Goal: Communication & Community: Answer question/provide support

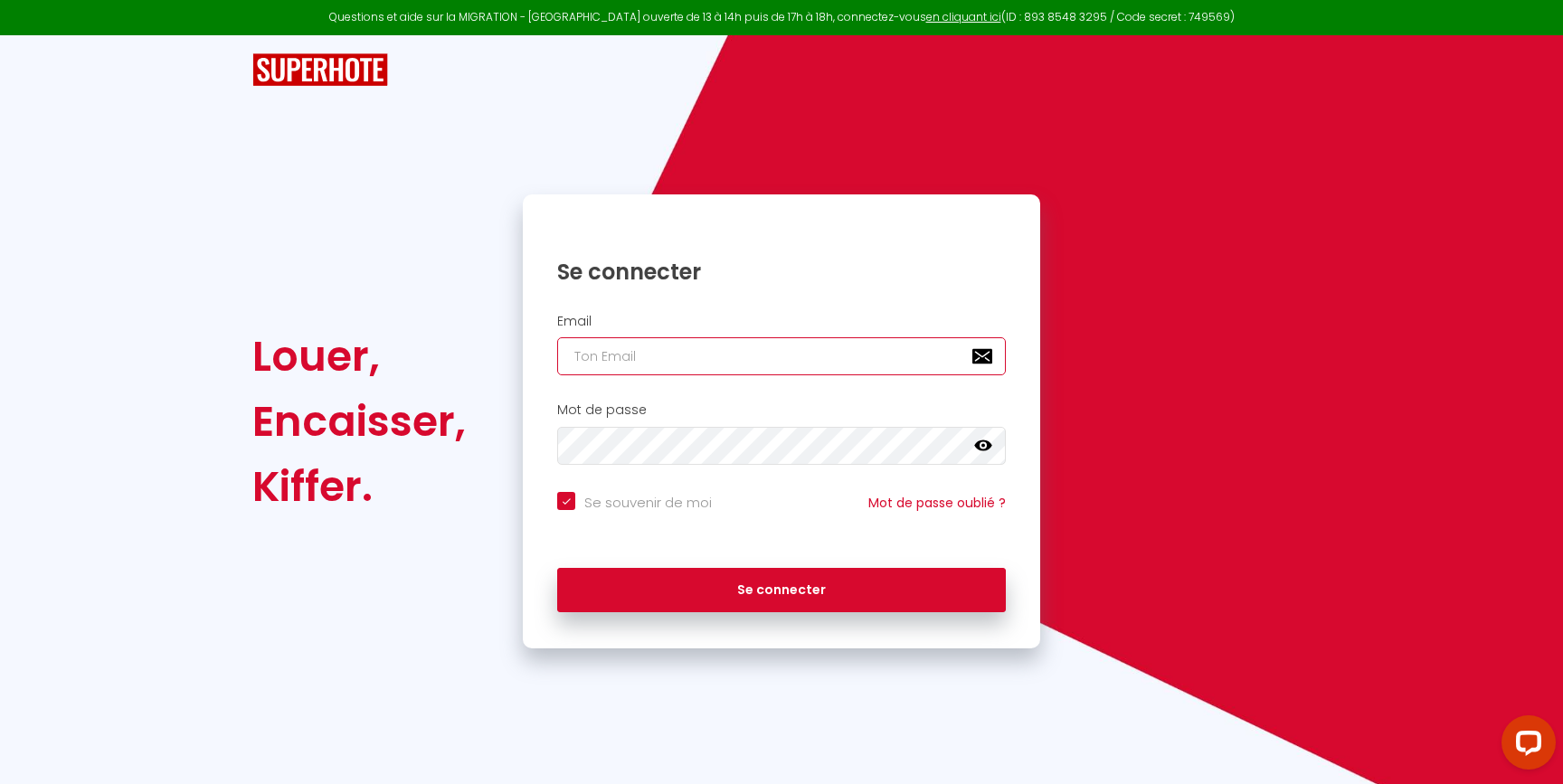
click at [621, 353] on input "email" at bounding box center [781, 356] width 448 height 38
type input "[EMAIL_ADDRESS][DOMAIN_NAME]"
click at [557, 567] on button "Se connecter" at bounding box center [781, 590] width 448 height 45
checkbox input "true"
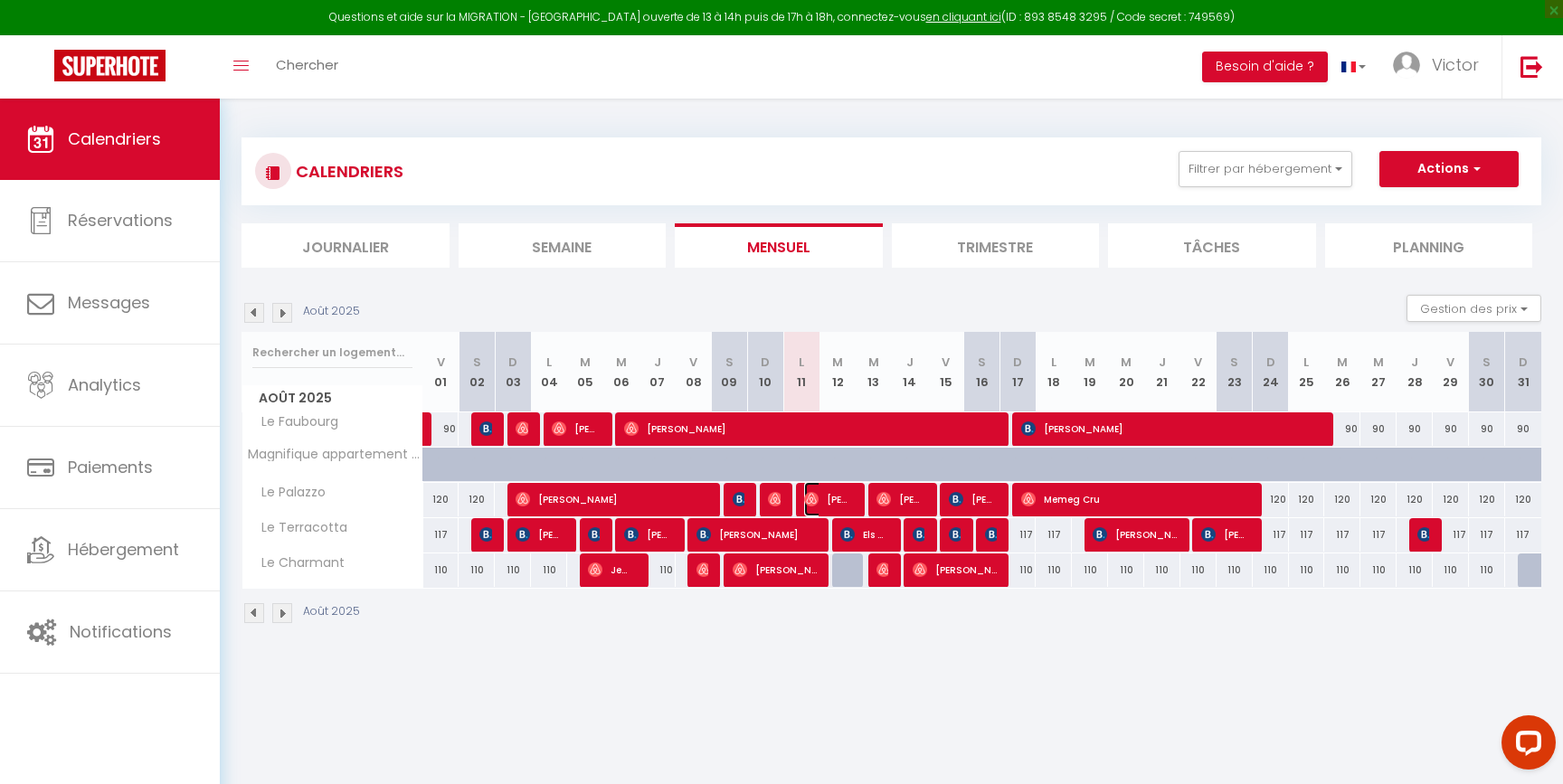
click at [813, 501] on img at bounding box center [811, 499] width 15 height 15
select select "OK"
select select "0"
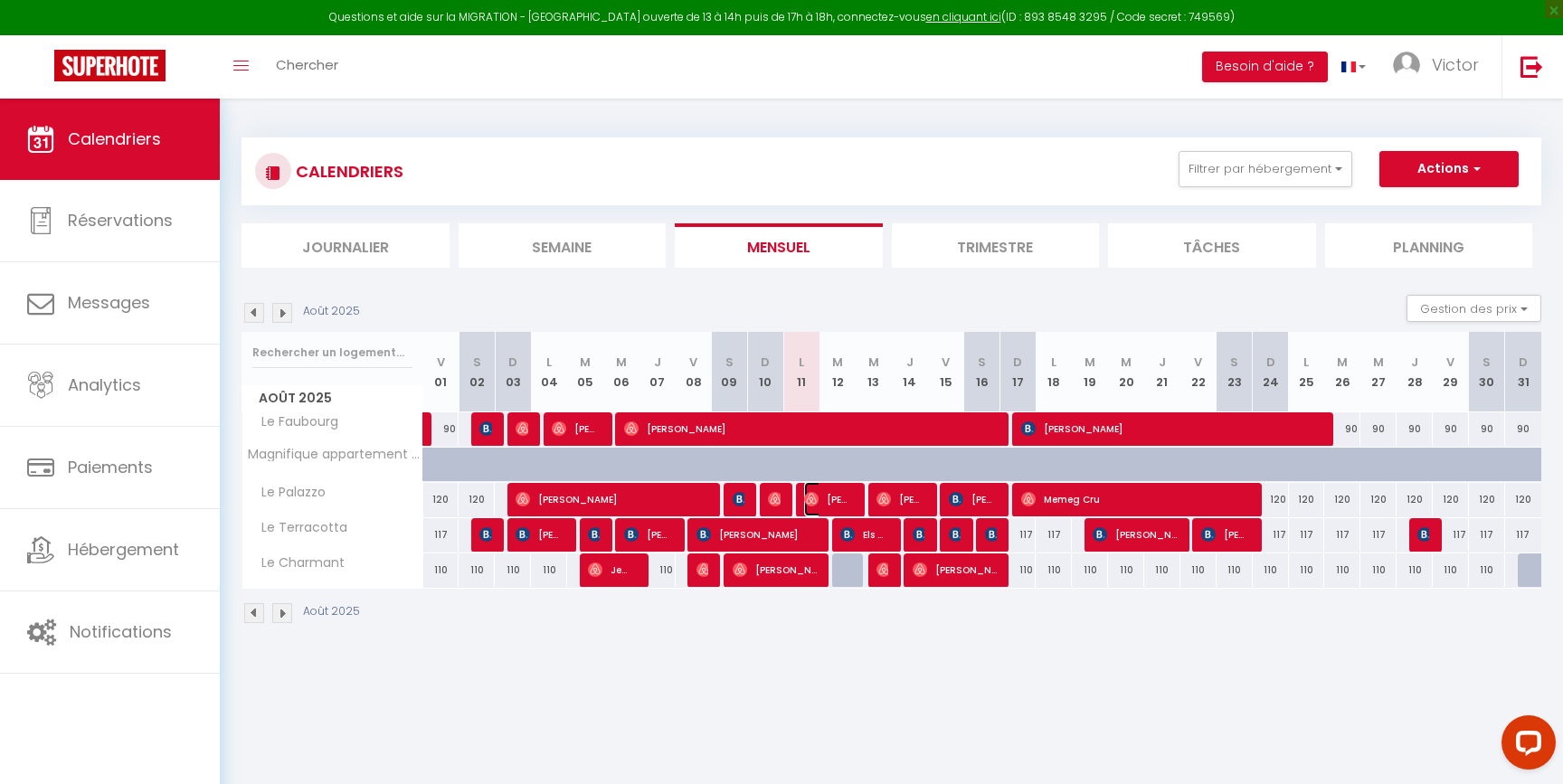
select select "1"
select select
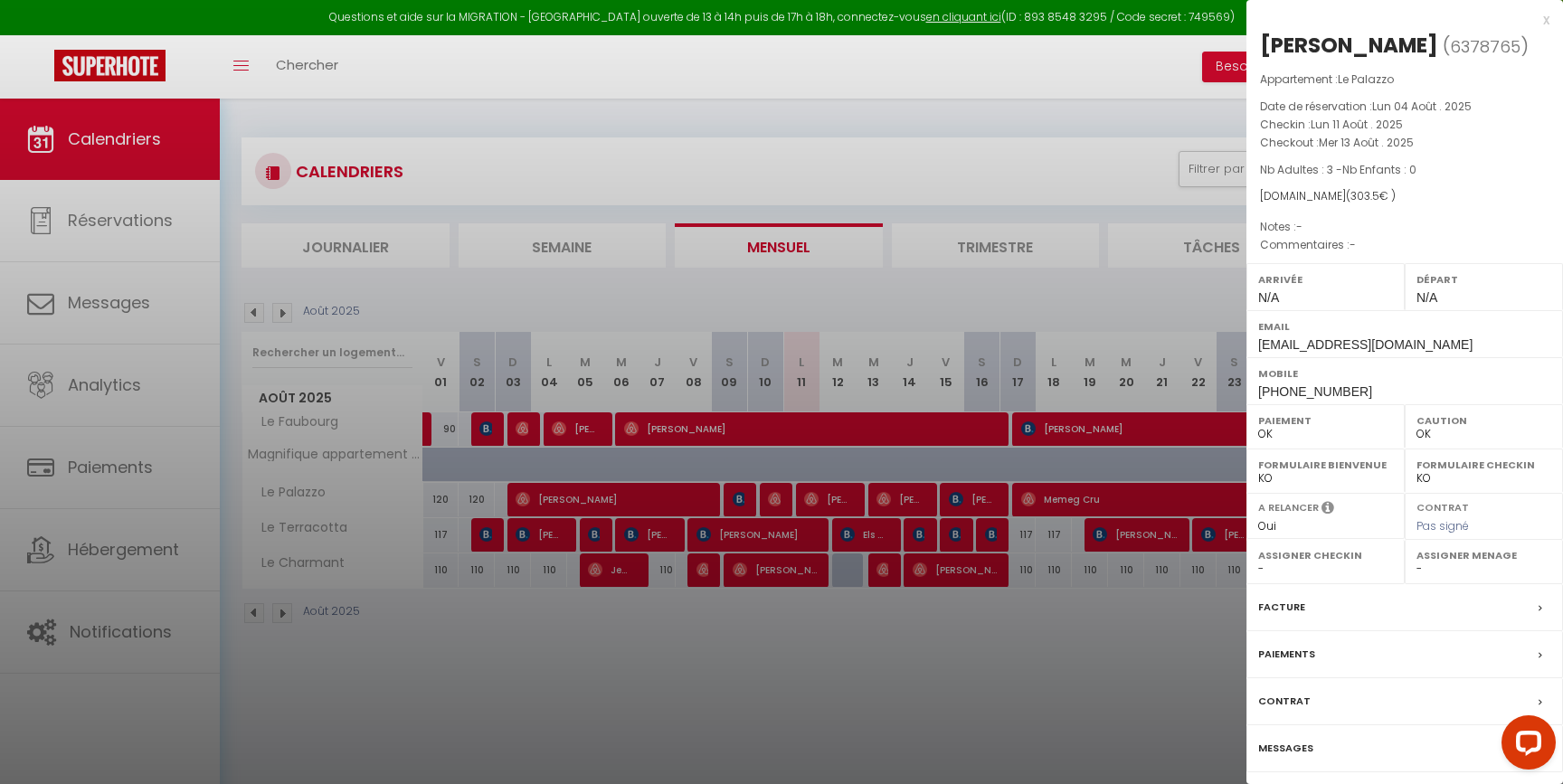
click at [1294, 750] on label "Messages" at bounding box center [1286, 748] width 55 height 19
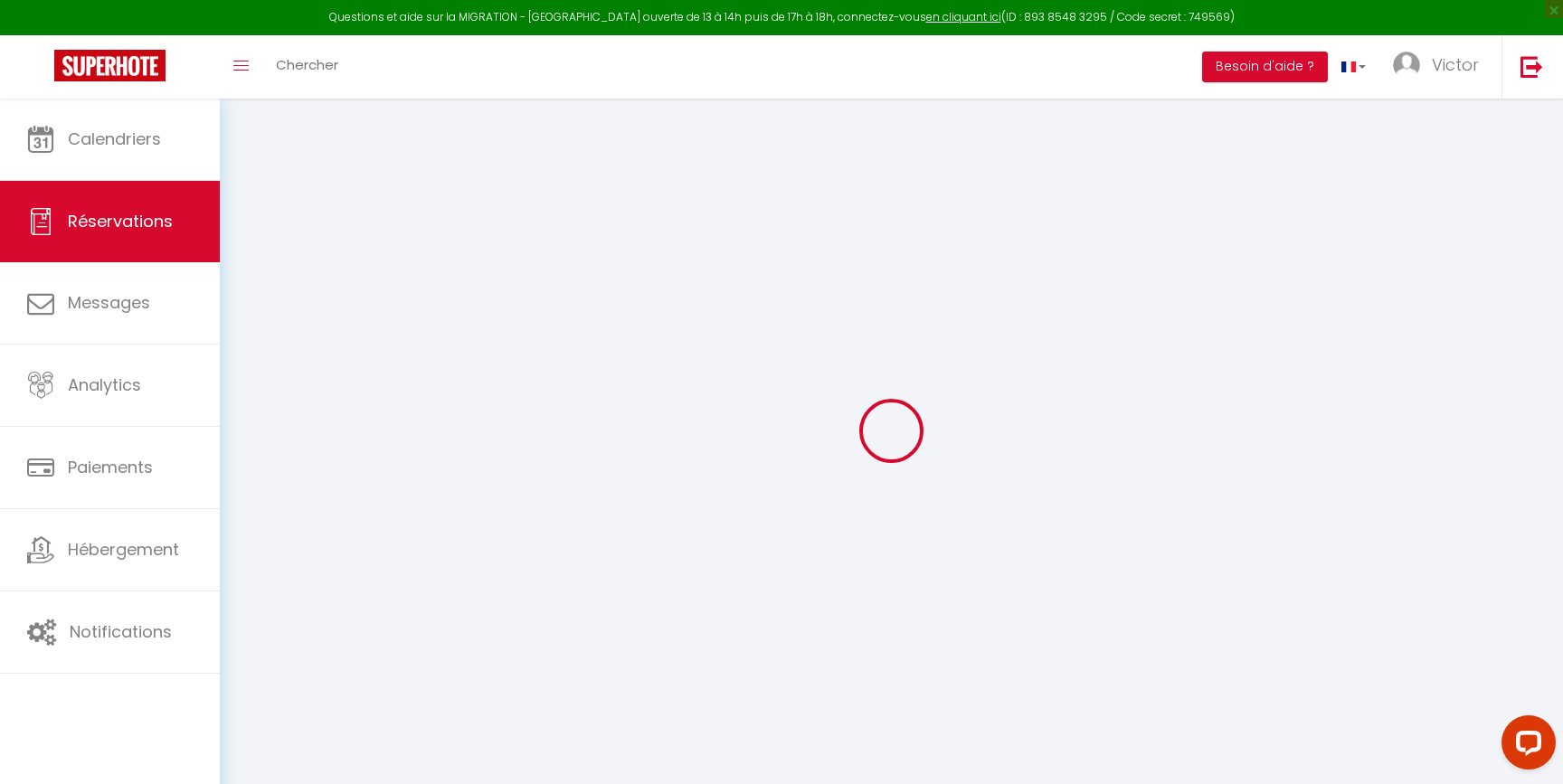
select select
checkbox input "false"
select select
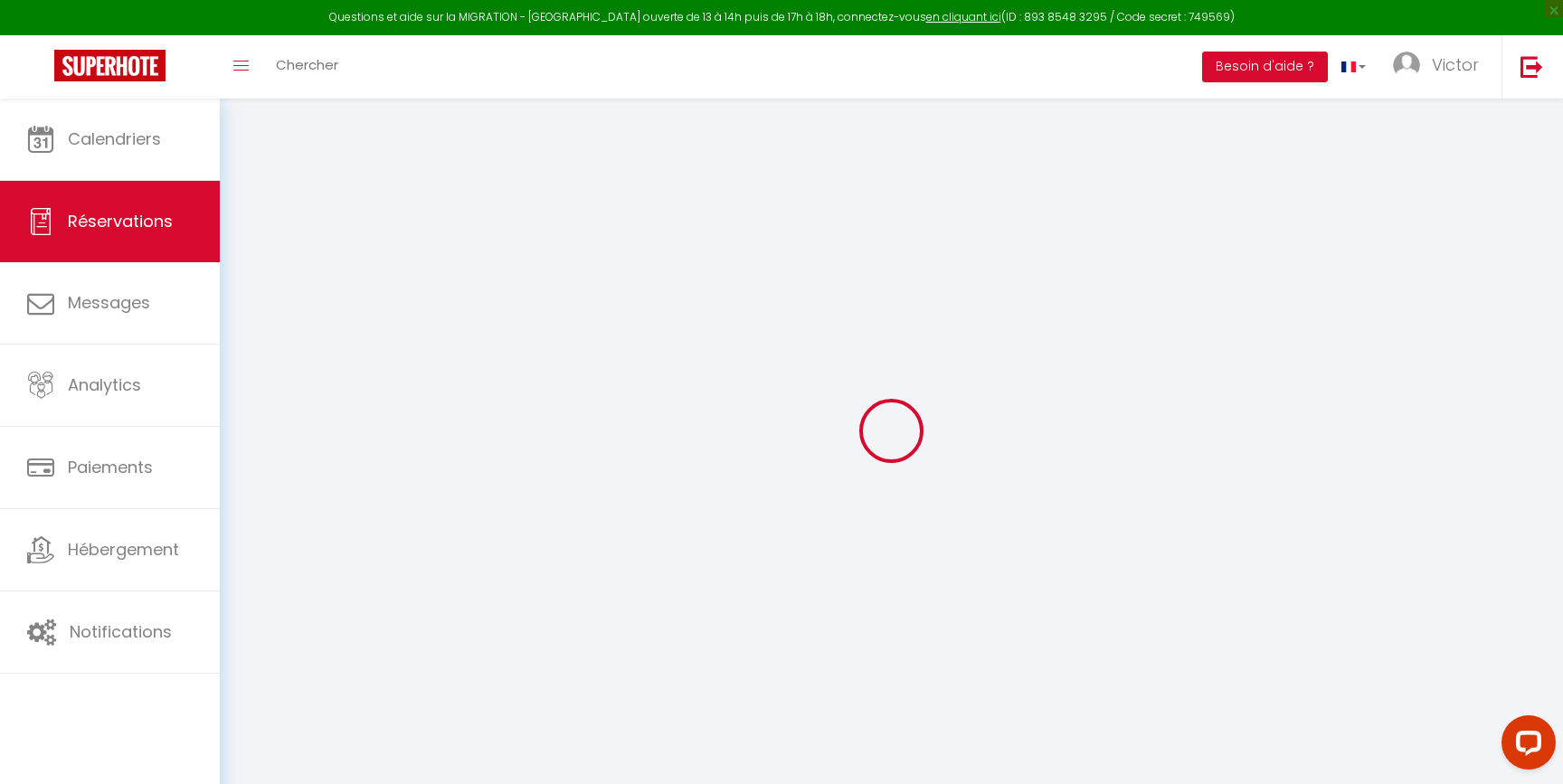
select select
checkbox input "false"
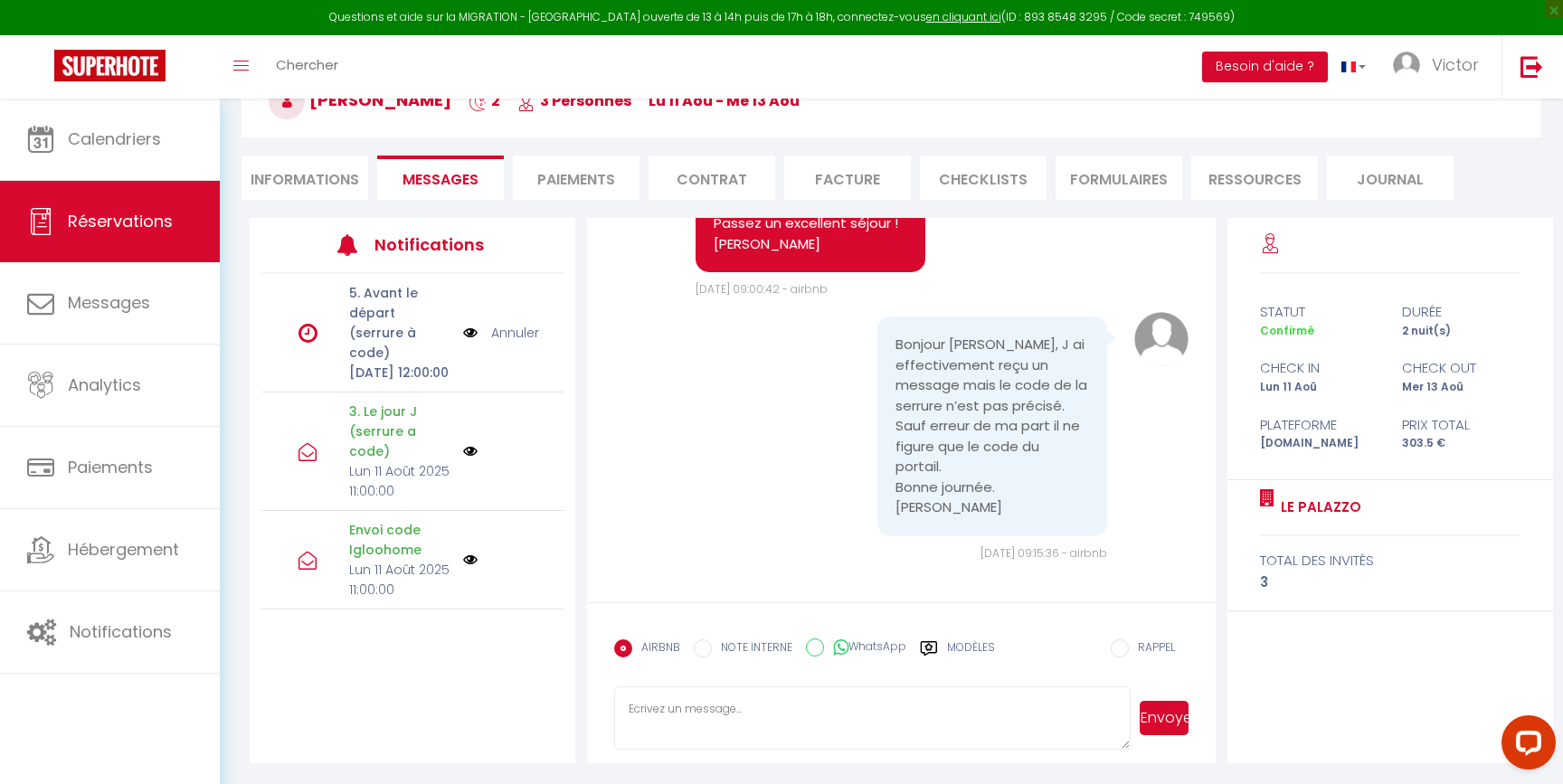
scroll to position [117, 0]
click at [785, 692] on textarea at bounding box center [872, 717] width 517 height 64
click at [758, 734] on textarea "Bonjour, voici le code a utiliser pour la porte: 784 446 452 puis terminer par …" at bounding box center [872, 717] width 517 height 64
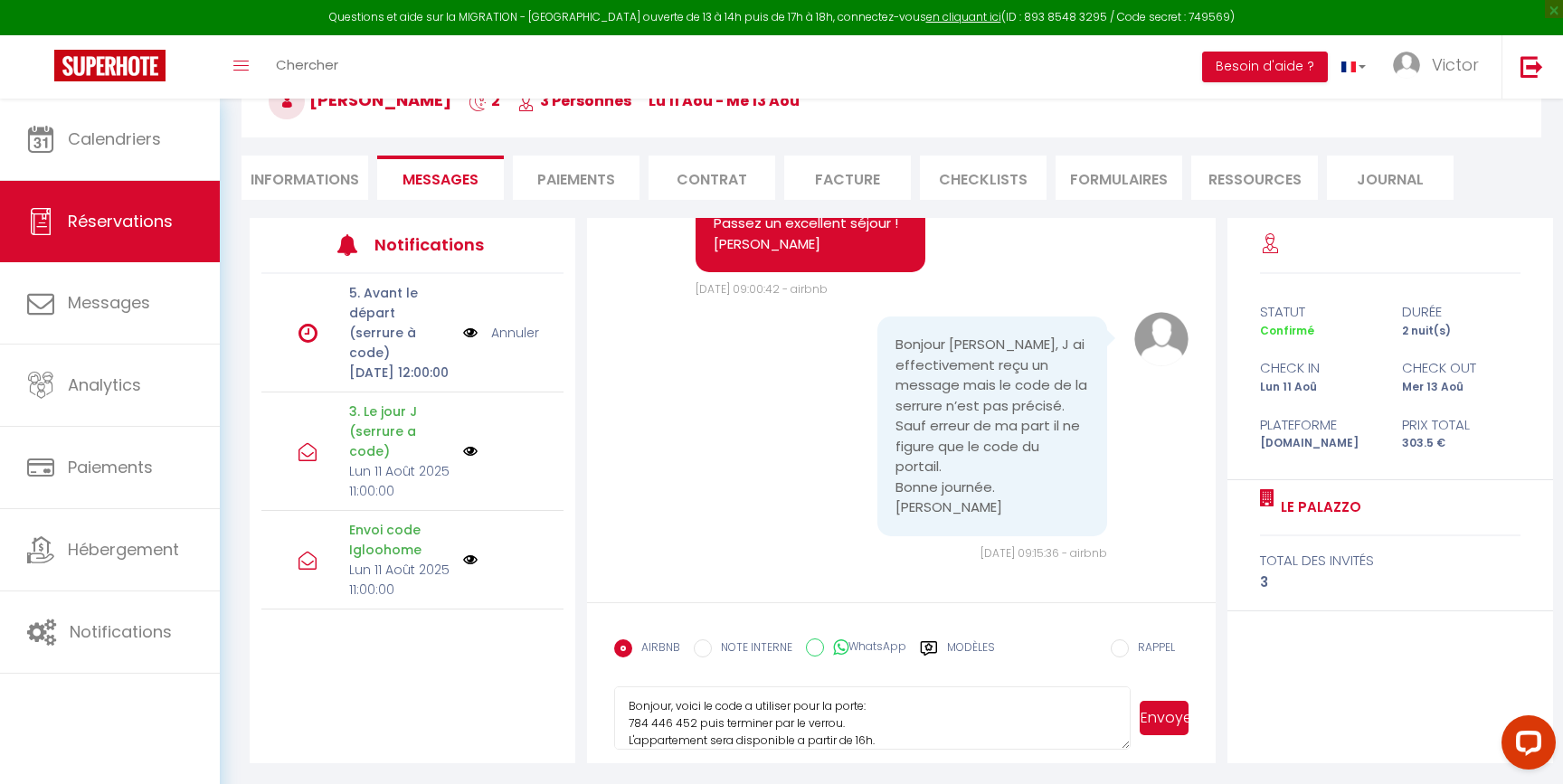
type textarea "Bonjour, voici le code a utiliser pour la porte: 784 446 452 puis terminer par …"
click at [1168, 713] on button "Envoyer" at bounding box center [1164, 717] width 49 height 34
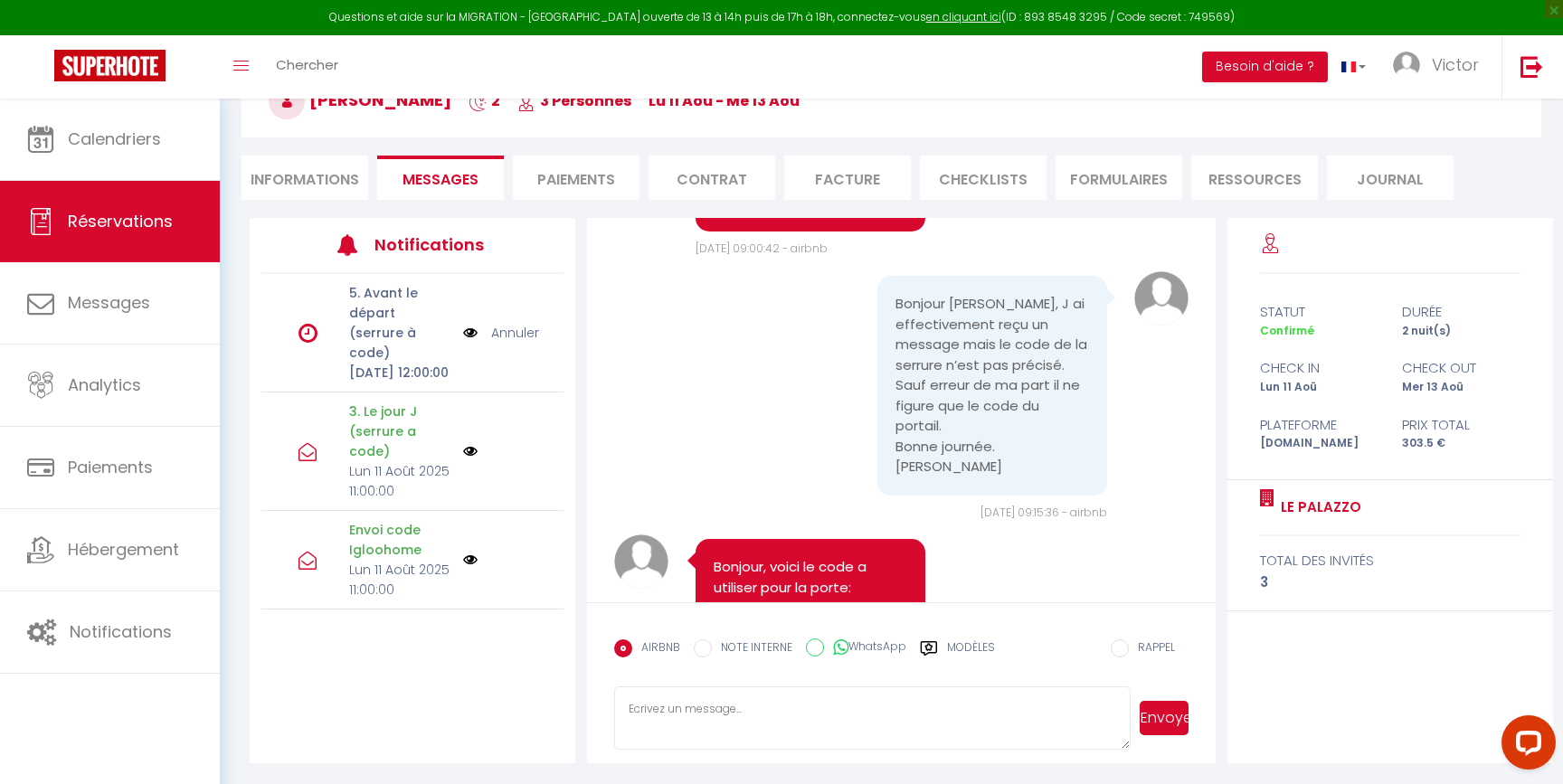
scroll to position [3317, 0]
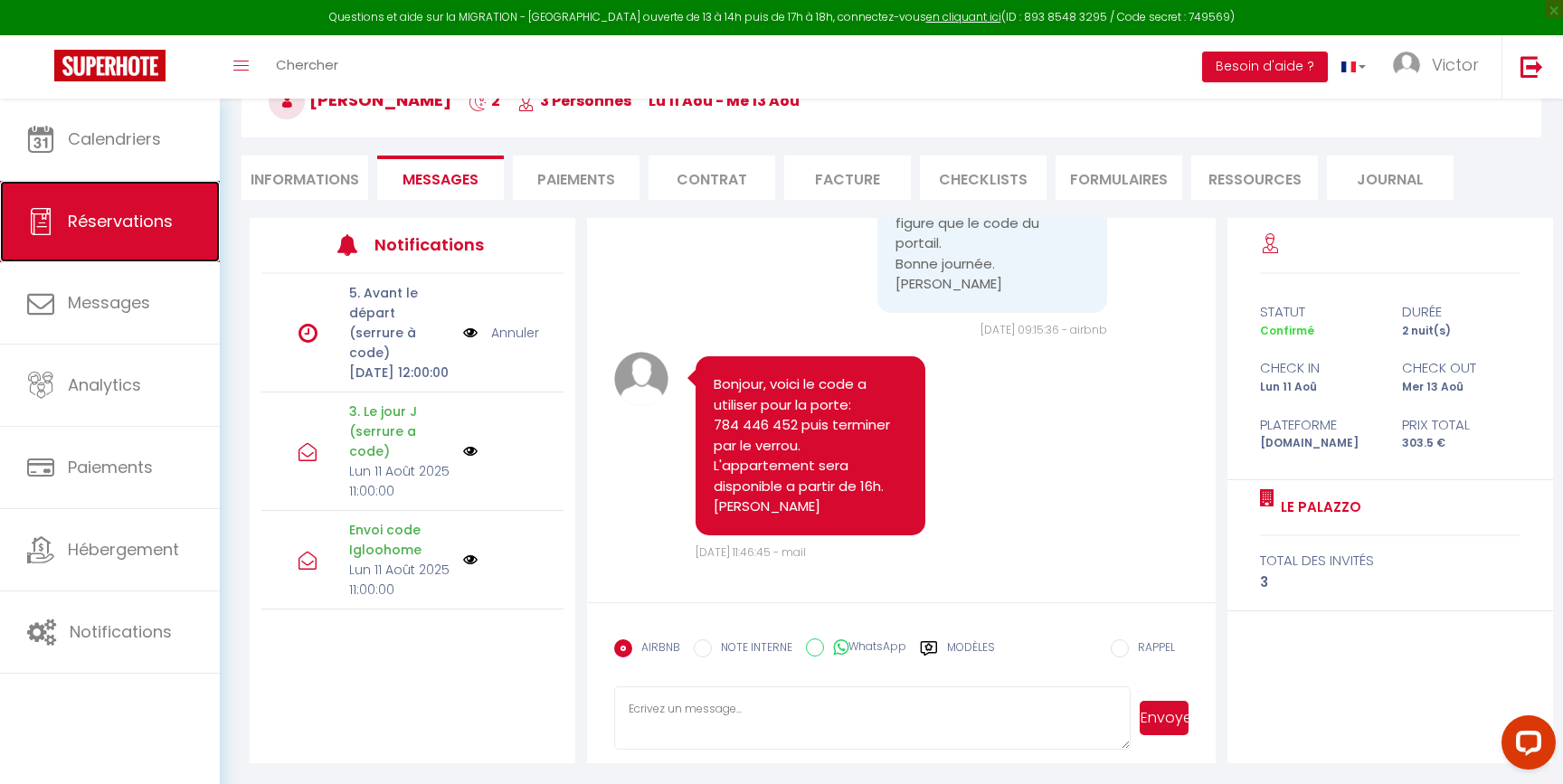
click at [133, 216] on span "Réservations" at bounding box center [120, 220] width 105 height 23
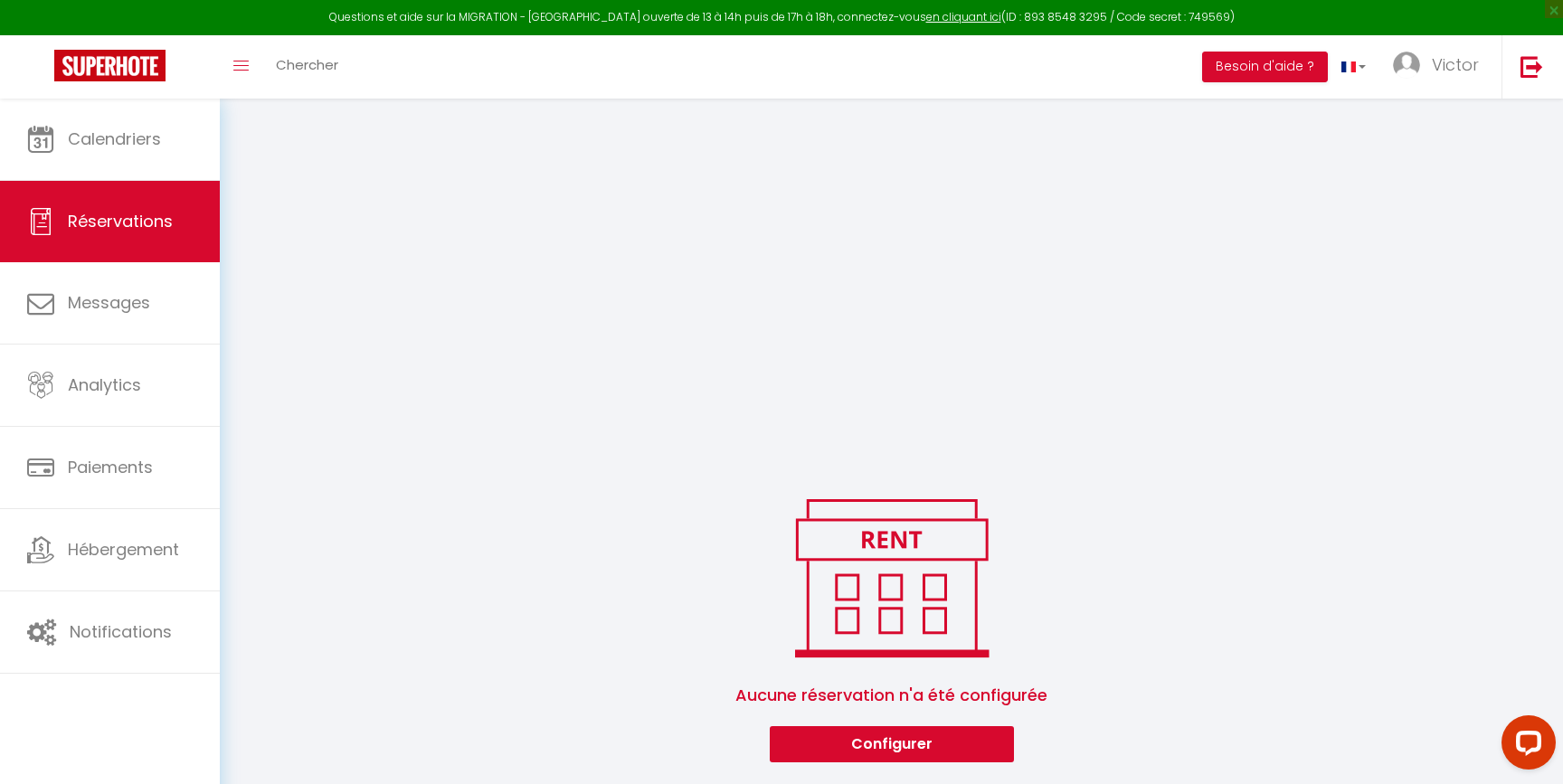
scroll to position [1287, 0]
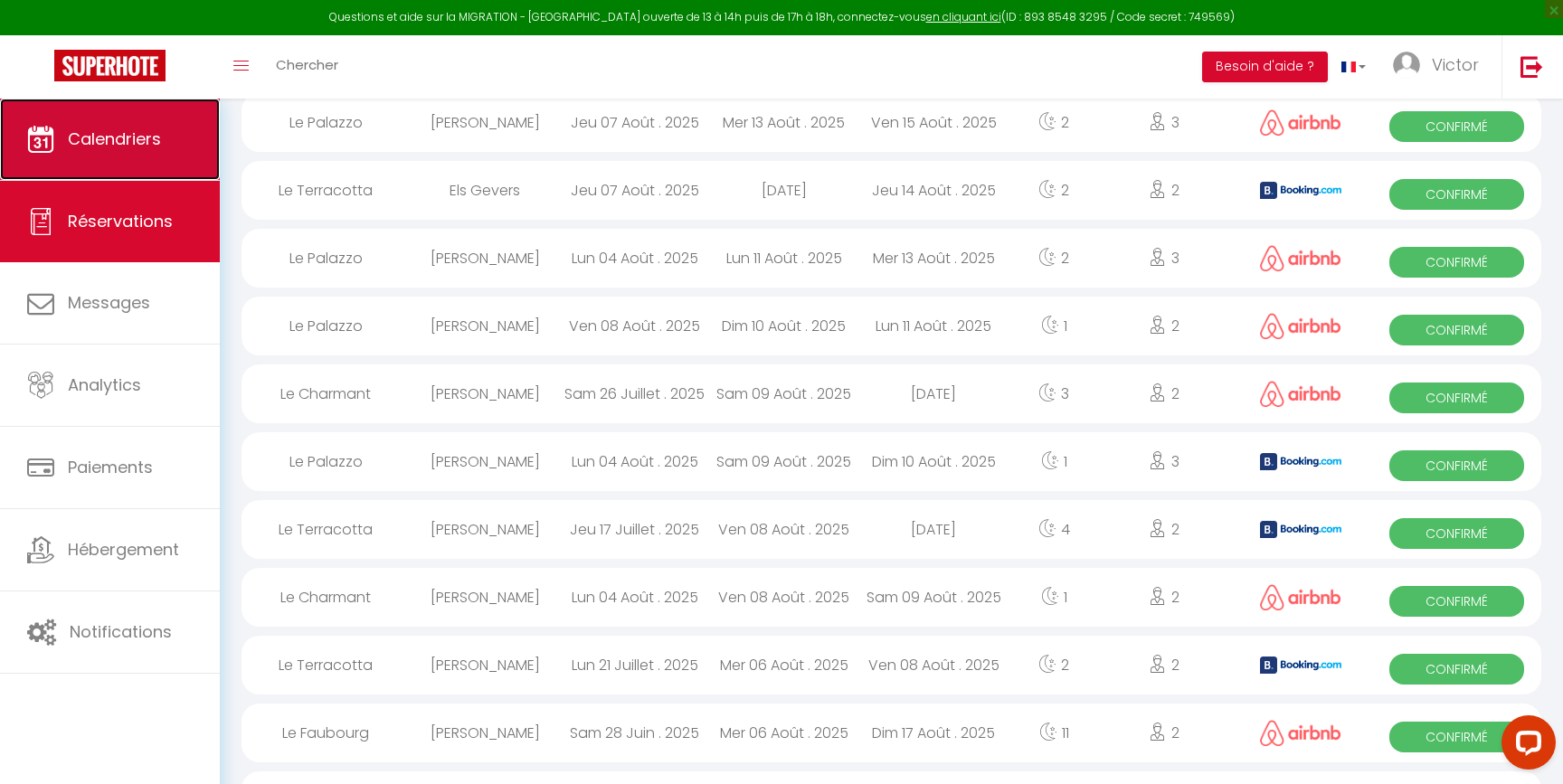
click at [62, 132] on link "Calendriers" at bounding box center [110, 139] width 220 height 81
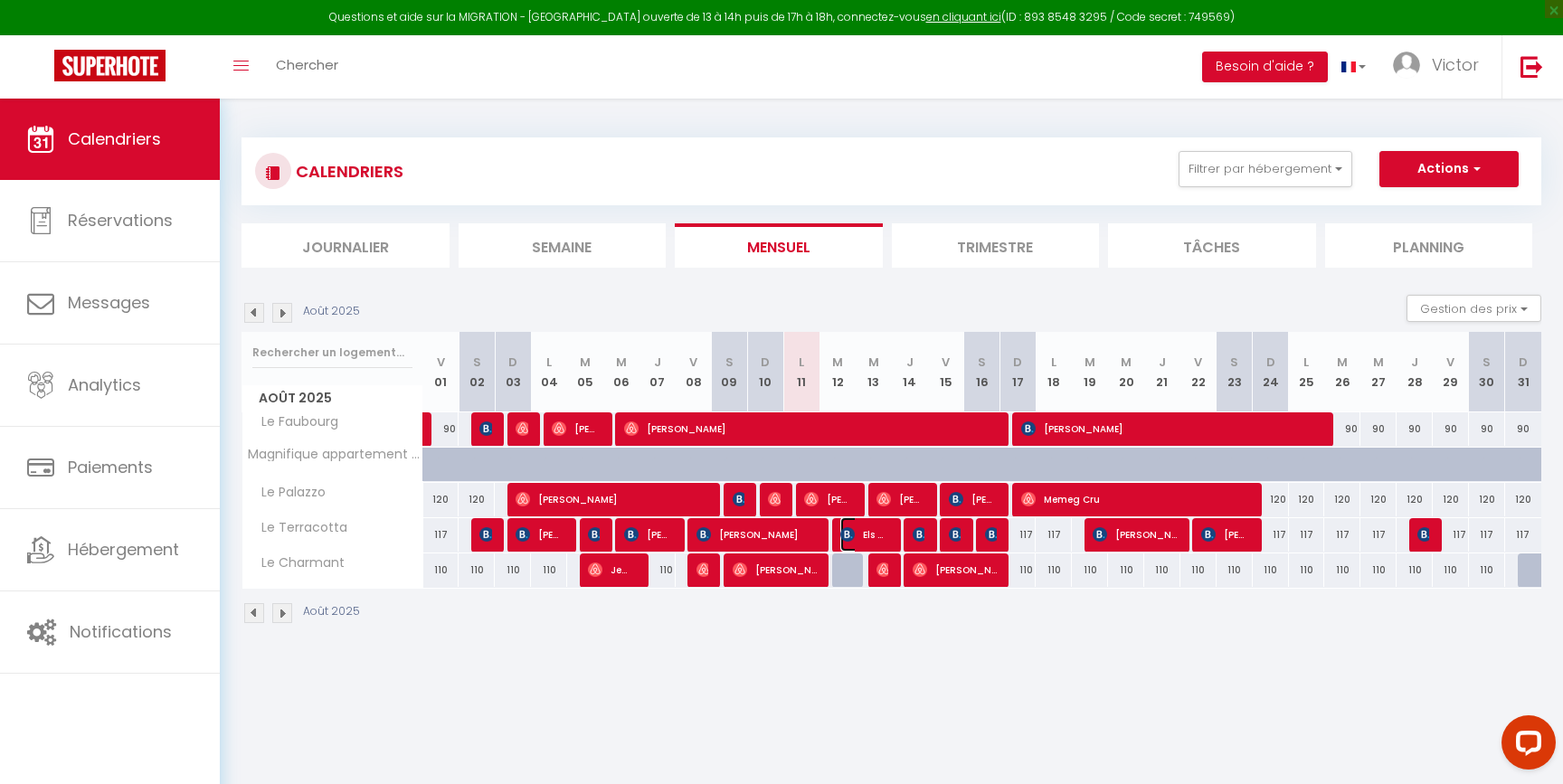
click at [846, 541] on img at bounding box center [847, 534] width 15 height 15
select select "OK"
select select "0"
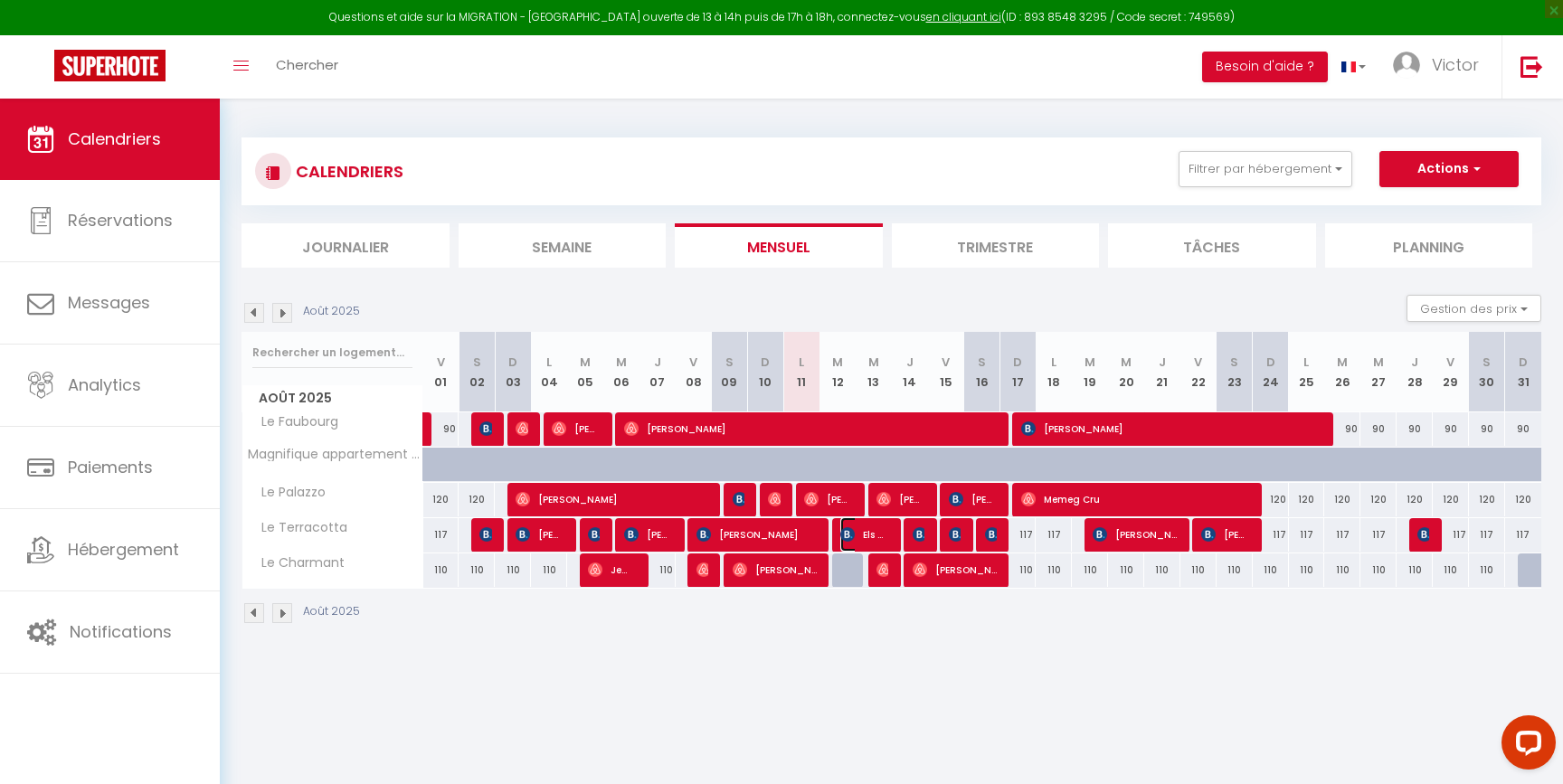
select select "1"
select select
select select "20834"
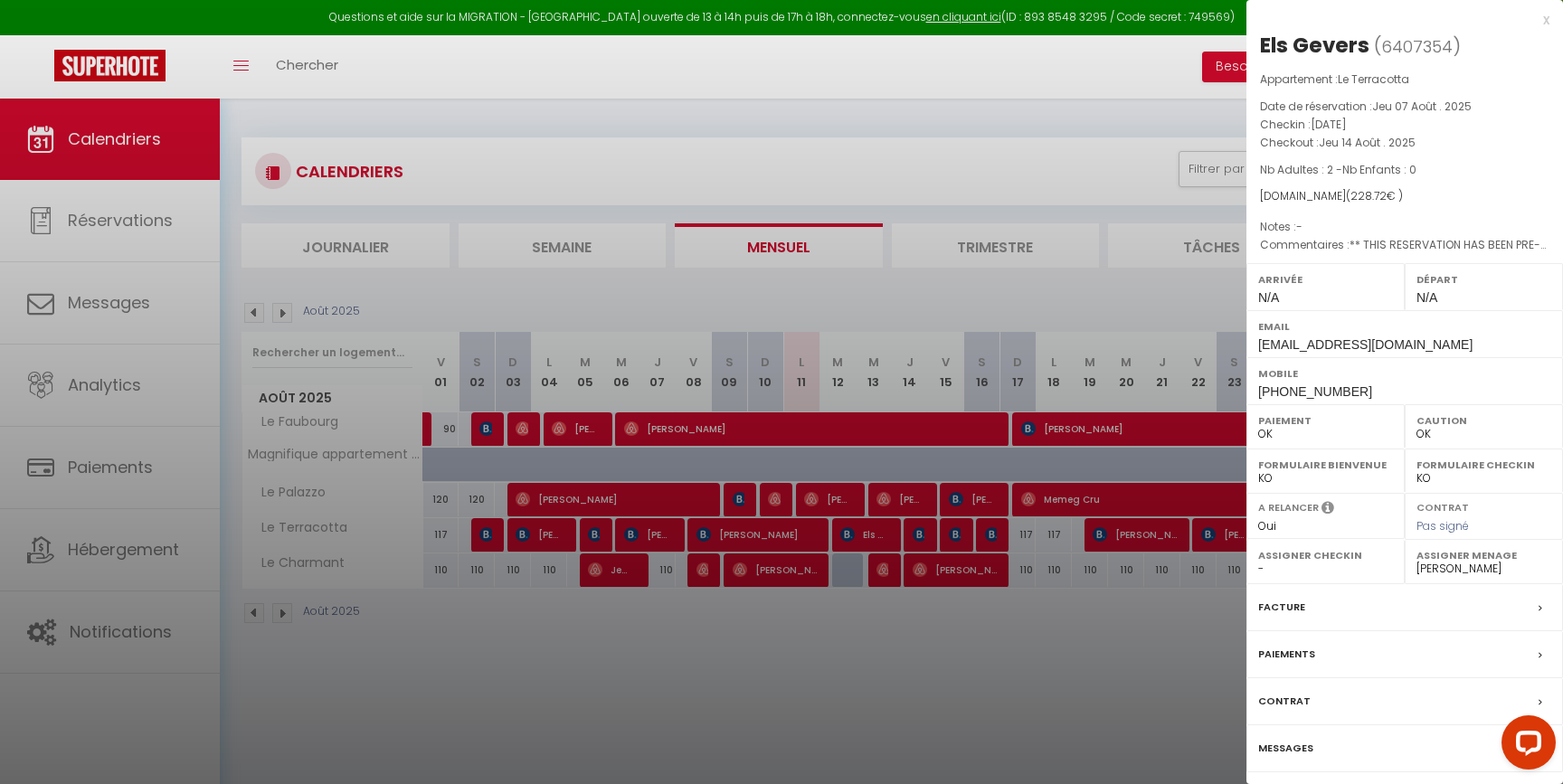
click at [1286, 746] on label "Messages" at bounding box center [1286, 748] width 55 height 19
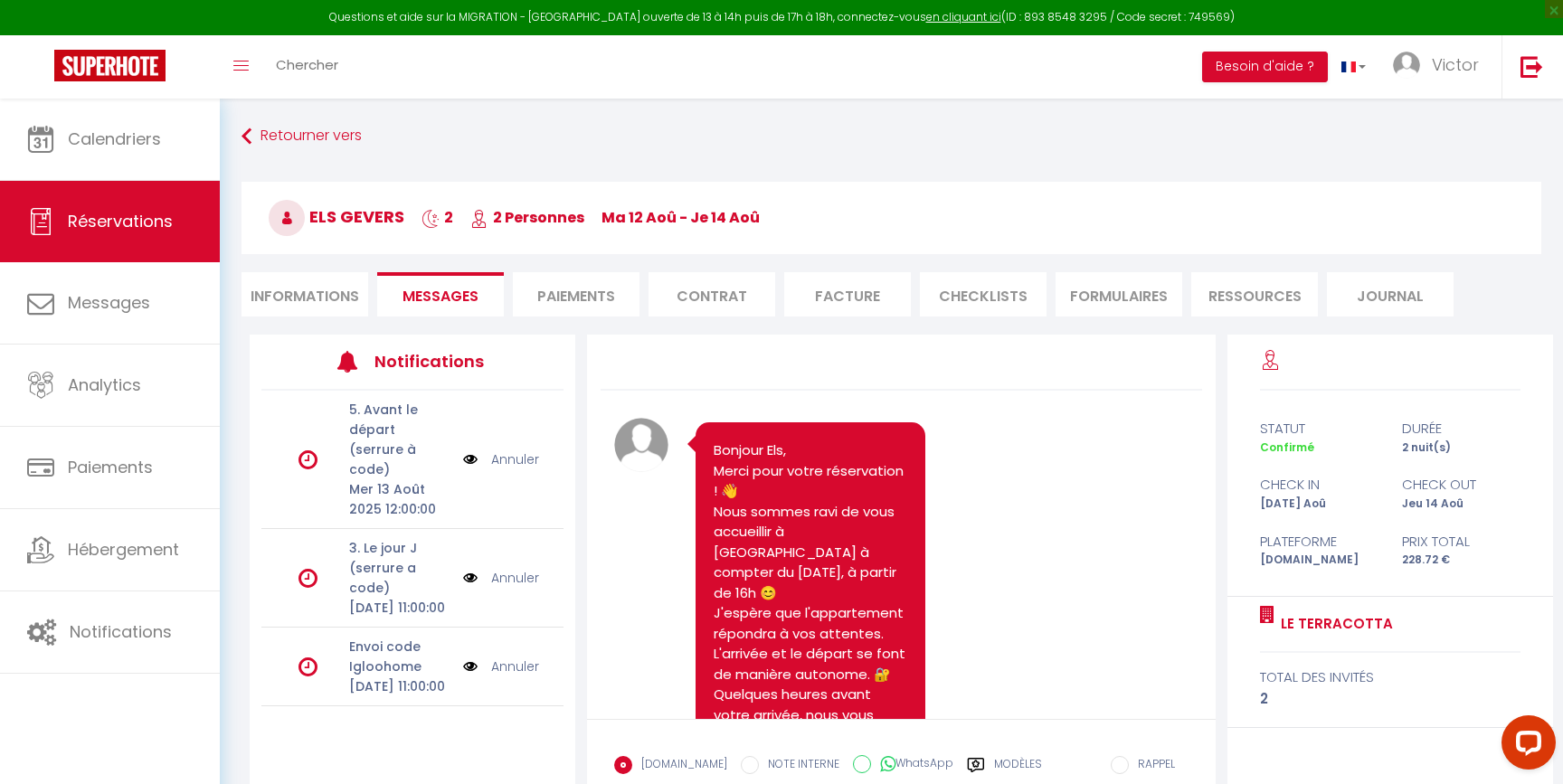
scroll to position [172, 0]
